Goal: Information Seeking & Learning: Learn about a topic

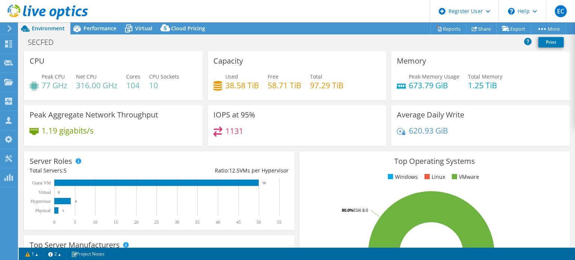
select select "USD"
click at [81, 29] on icon at bounding box center [76, 28] width 13 height 13
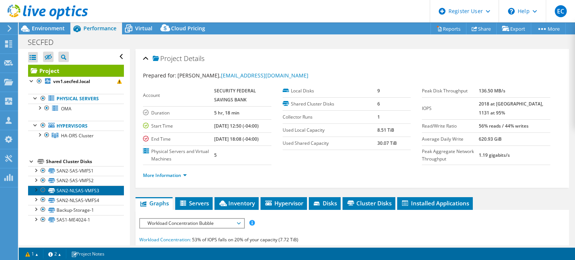
click at [101, 190] on link "SAN2-NLSAS-VMFS3" at bounding box center [76, 191] width 96 height 10
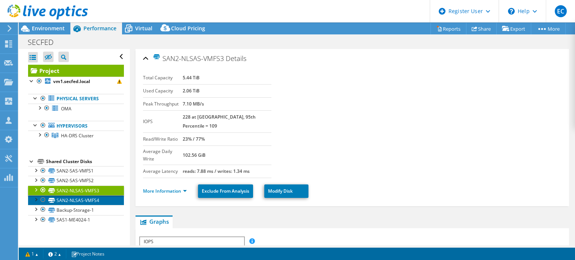
click at [85, 199] on link "SAN2-NLSAS-VMFS4" at bounding box center [76, 200] width 96 height 10
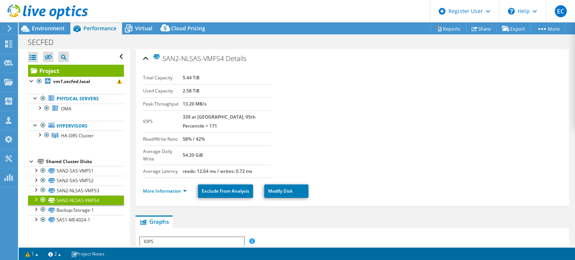
click at [194, 74] on b "5.44 TiB" at bounding box center [191, 77] width 17 height 6
click at [88, 211] on link "Backup-Storage-1" at bounding box center [76, 210] width 96 height 10
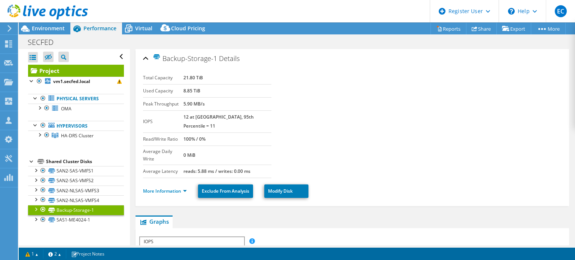
click at [43, 220] on div at bounding box center [42, 219] width 7 height 9
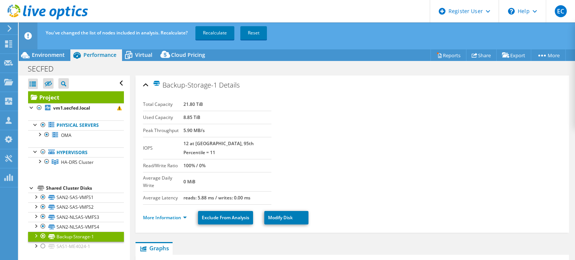
click at [314, 97] on div "Total Capacity 21.80 TiB Used Capacity 8.85 TiB Peak Throughput 5.90 MB/s IOPS …" at bounding box center [352, 162] width 418 height 137
click at [47, 58] on span "Environment" at bounding box center [48, 54] width 33 height 7
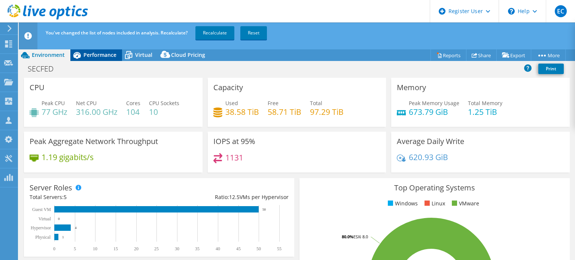
click at [86, 57] on span "Performance" at bounding box center [99, 54] width 33 height 7
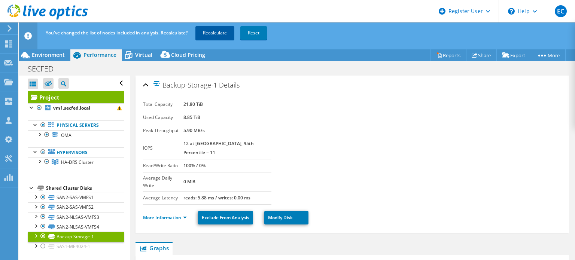
click at [211, 30] on link "Recalculate" at bounding box center [214, 32] width 39 height 13
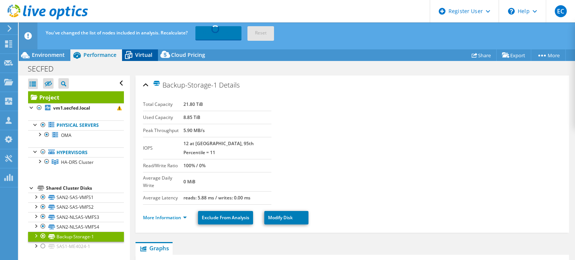
click at [156, 52] on div "Virtual" at bounding box center [140, 55] width 36 height 12
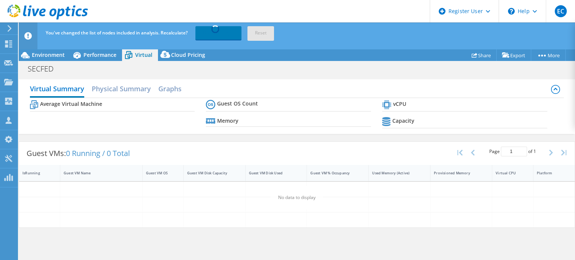
click at [156, 52] on div "Virtual" at bounding box center [140, 55] width 36 height 12
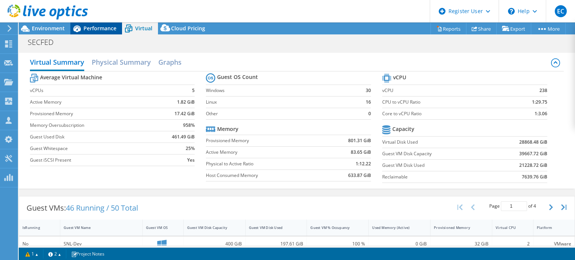
click at [75, 33] on div "Environment Performance Virtual Upgrades Cloud Pricing" at bounding box center [115, 28] width 192 height 12
click at [58, 28] on span "Environment" at bounding box center [48, 28] width 33 height 7
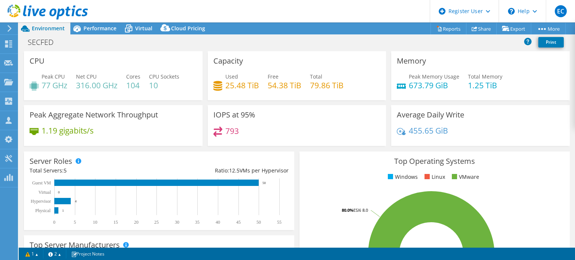
select select "USD"
click at [87, 21] on link at bounding box center [47, 18] width 80 height 6
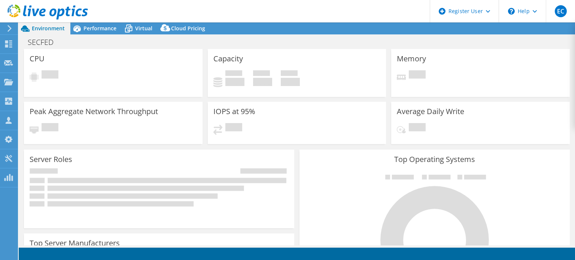
select select "USD"
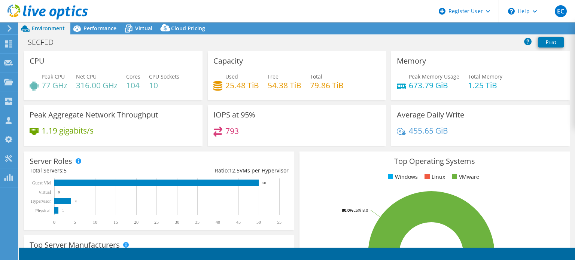
click at [84, 36] on div "SECFED Print" at bounding box center [297, 42] width 556 height 14
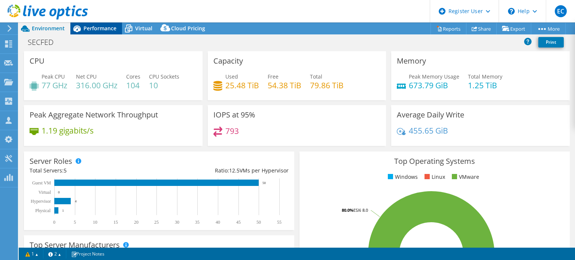
click at [96, 30] on span "Performance" at bounding box center [99, 28] width 33 height 7
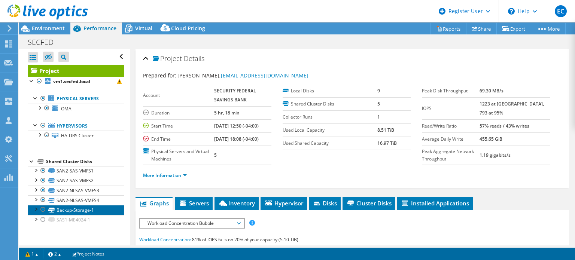
click at [83, 213] on link "Backup-Storage-1" at bounding box center [76, 210] width 96 height 10
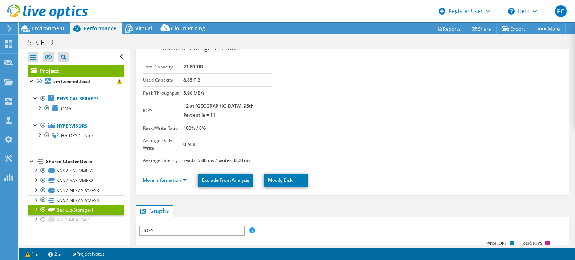
scroll to position [12, 0]
click at [169, 167] on div "More Information Exclude From Analysis Modify Disk" at bounding box center [352, 180] width 418 height 26
click at [170, 176] on link "More Information" at bounding box center [165, 179] width 44 height 6
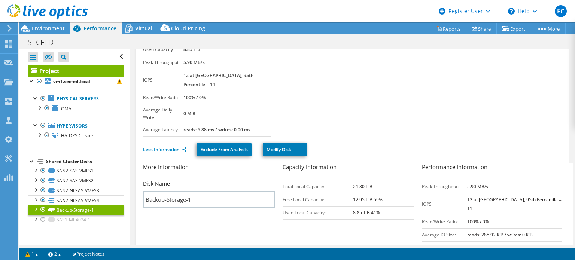
scroll to position [39, 0]
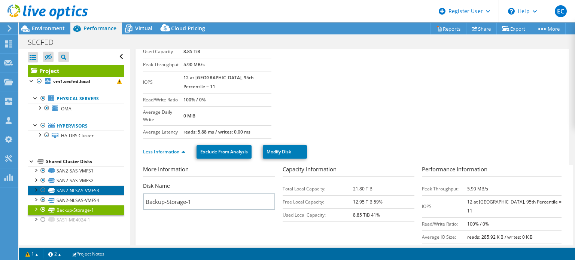
click at [93, 187] on link "SAN2-NLSAS-VMFS3" at bounding box center [76, 191] width 96 height 10
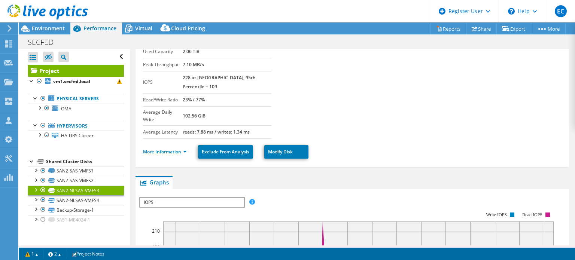
drag, startPoint x: 176, startPoint y: 138, endPoint x: 182, endPoint y: 137, distance: 6.1
click at [182, 148] on li "More Information" at bounding box center [167, 152] width 48 height 8
click at [160, 149] on link "More Information" at bounding box center [165, 152] width 44 height 6
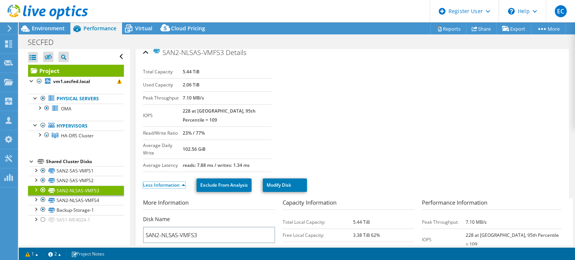
scroll to position [3, 0]
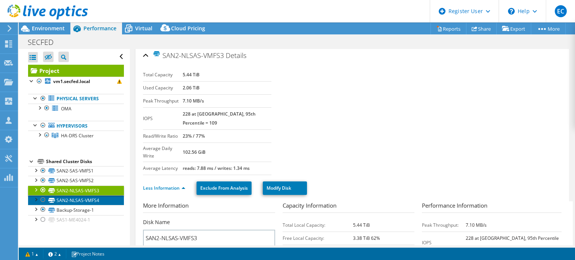
click at [86, 199] on link "SAN2-NLSAS-VMFS4" at bounding box center [76, 200] width 96 height 10
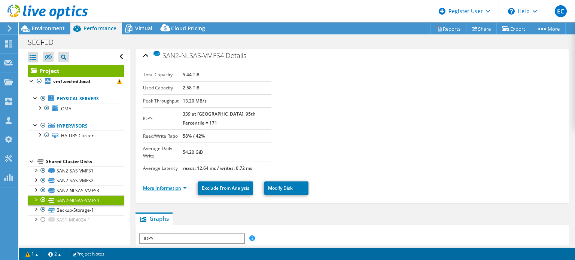
click at [157, 185] on link "More Information" at bounding box center [165, 188] width 44 height 6
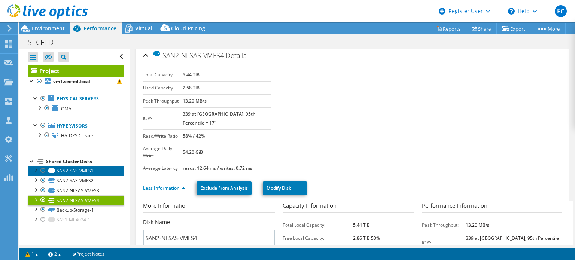
click at [86, 168] on link "SAN2-SAS-VMFS1" at bounding box center [76, 171] width 96 height 10
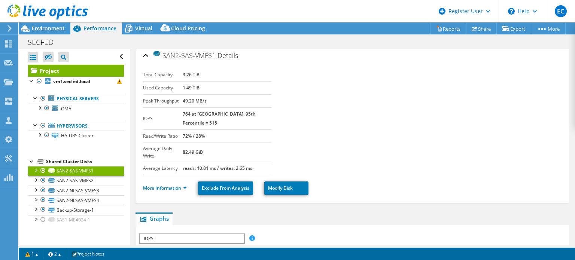
click at [295, 234] on div "IOPS Disk Throughput IO Size Latency Queue Depth CPU Percentage Memory Page Fau…" at bounding box center [352, 239] width 426 height 10
click at [104, 181] on link "SAN2-SAS-VMFS2" at bounding box center [76, 181] width 96 height 10
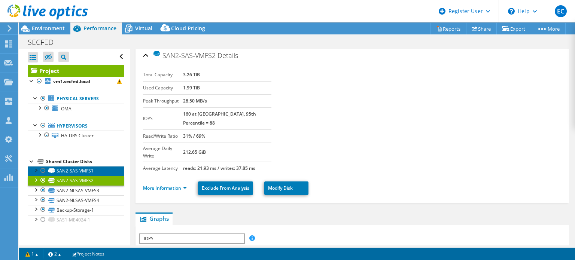
click at [103, 167] on link "SAN2-SAS-VMFS1" at bounding box center [76, 171] width 96 height 10
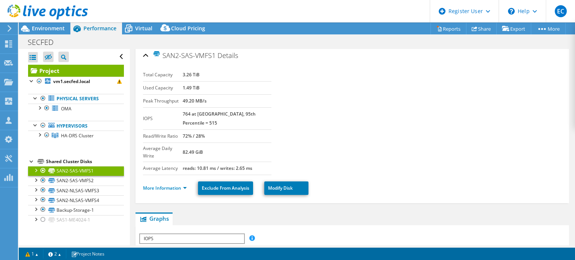
click at [158, 184] on li "More Information" at bounding box center [167, 188] width 48 height 8
click at [293, 145] on section "Total Capacity 3.26 TiB Used Capacity 1.49 TiB Peak Throughput 49.20 MB/s IOPS …" at bounding box center [352, 121] width 418 height 107
